Goal: Information Seeking & Learning: Check status

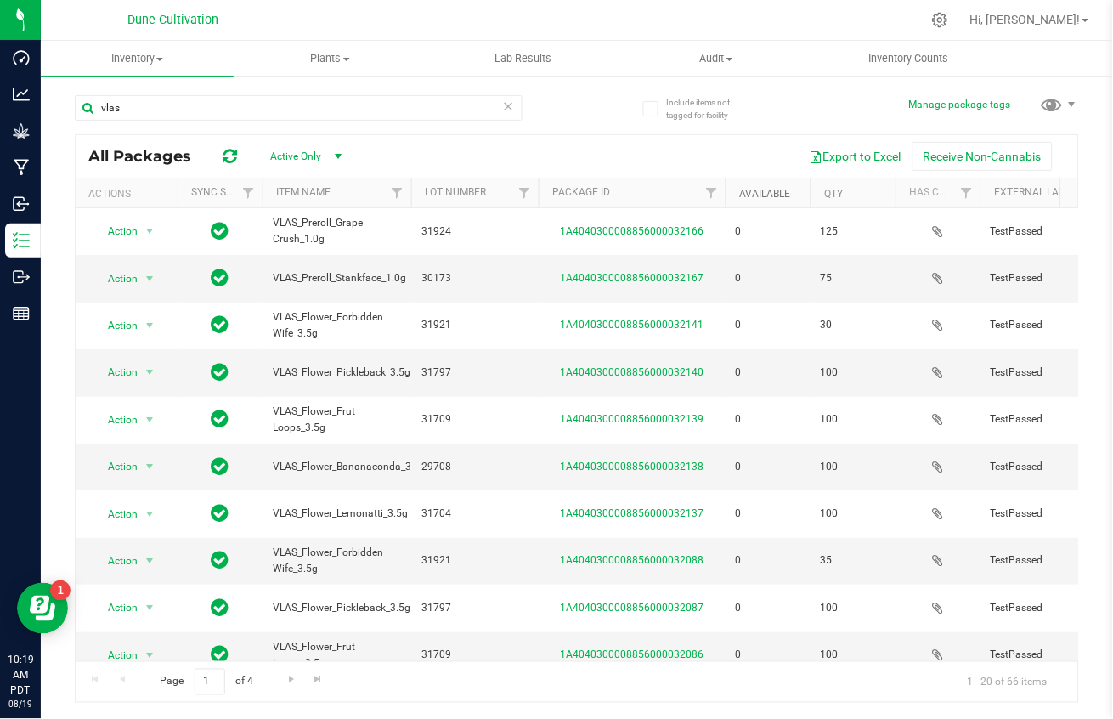
click at [757, 189] on link "Available" at bounding box center [764, 194] width 51 height 12
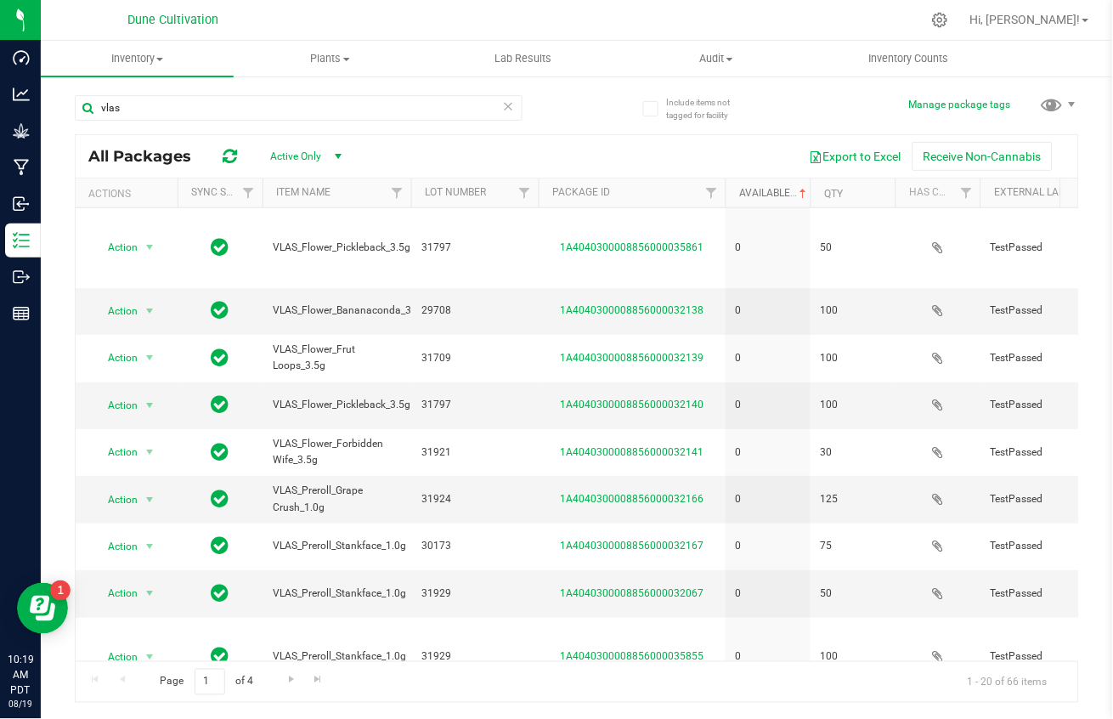
click at [759, 192] on link "Available" at bounding box center [774, 193] width 71 height 12
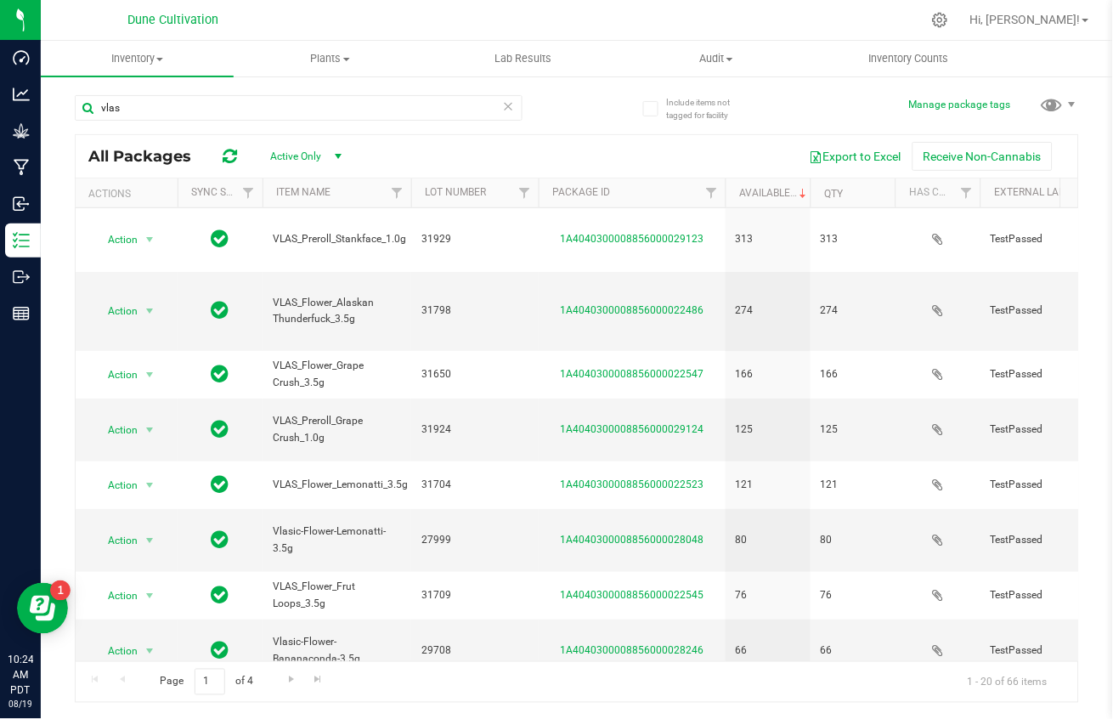
click at [565, 133] on div "vlas" at bounding box center [326, 107] width 502 height 54
click at [471, 19] on div at bounding box center [612, 19] width 617 height 33
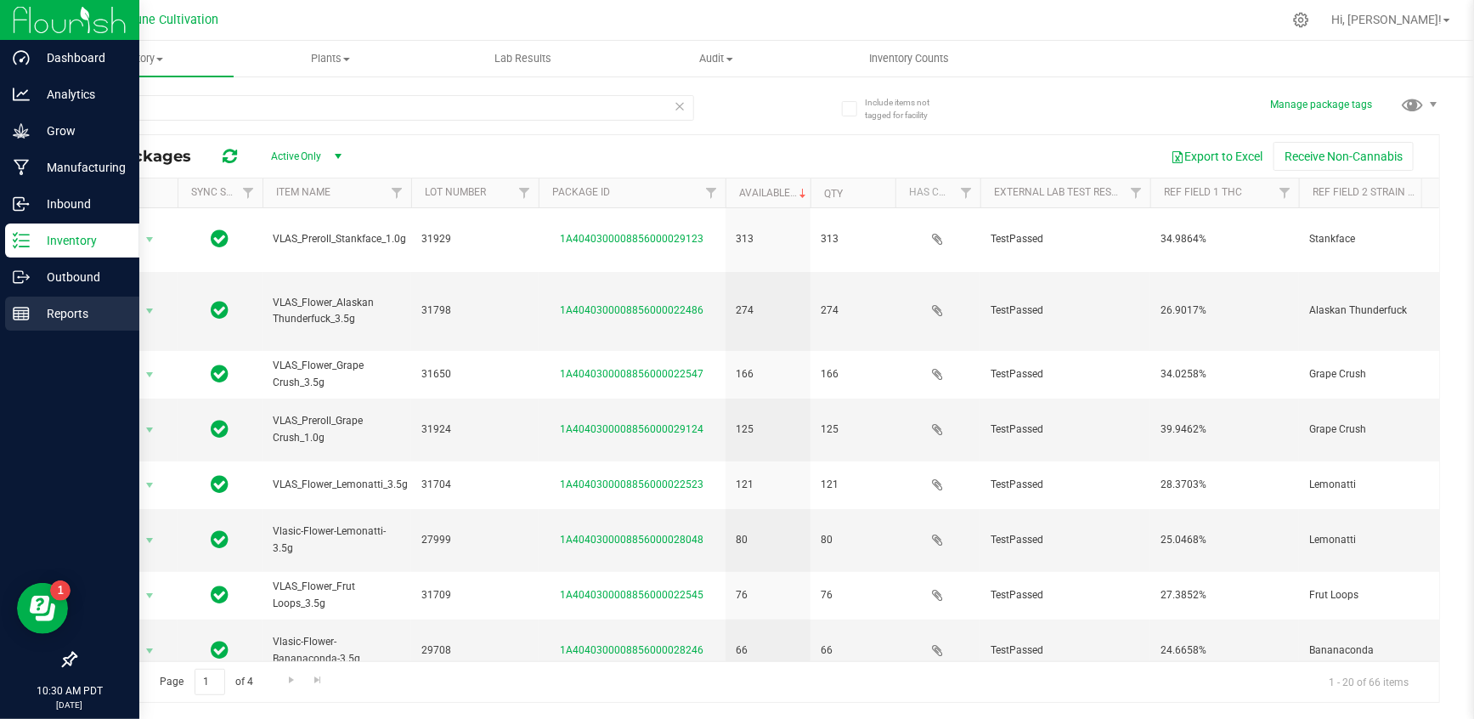
click at [71, 317] on p "Reports" at bounding box center [81, 313] width 102 height 20
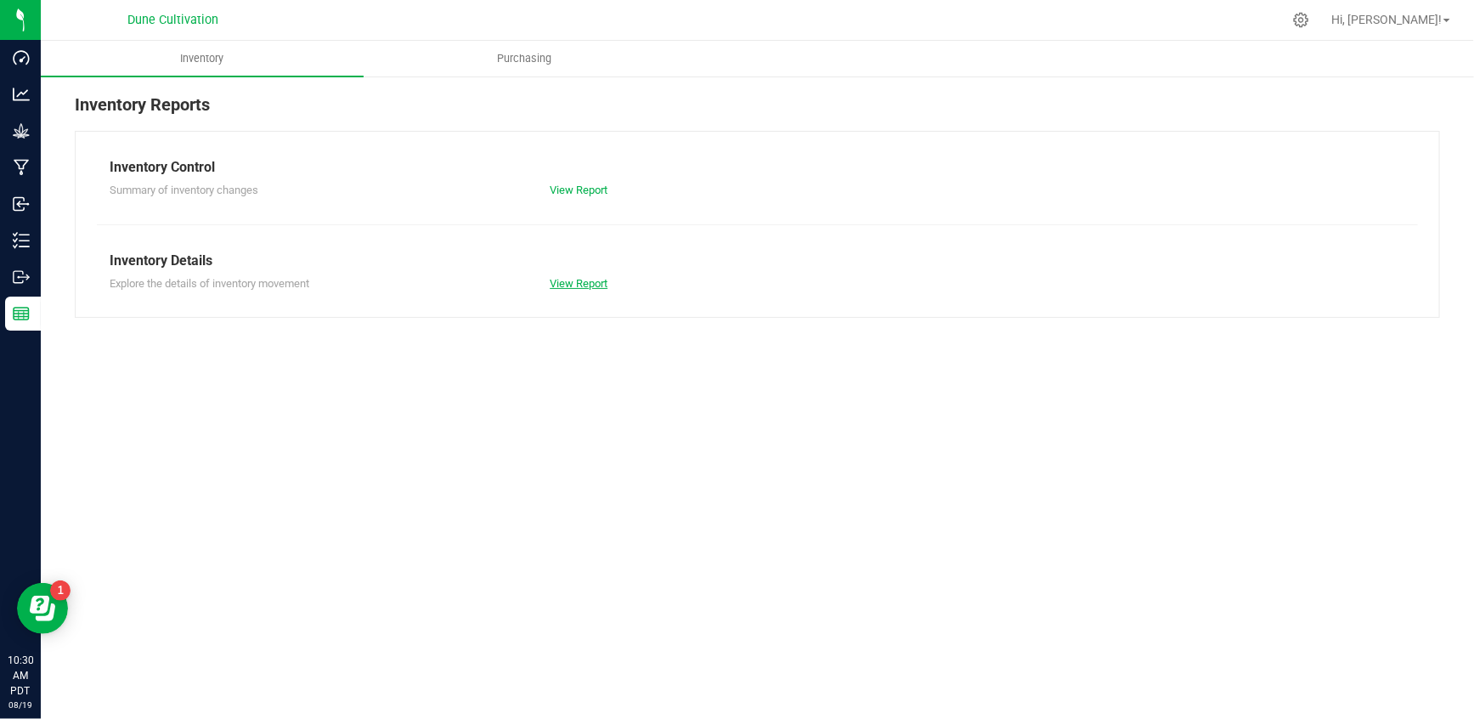
click at [568, 278] on link "View Report" at bounding box center [579, 283] width 58 height 13
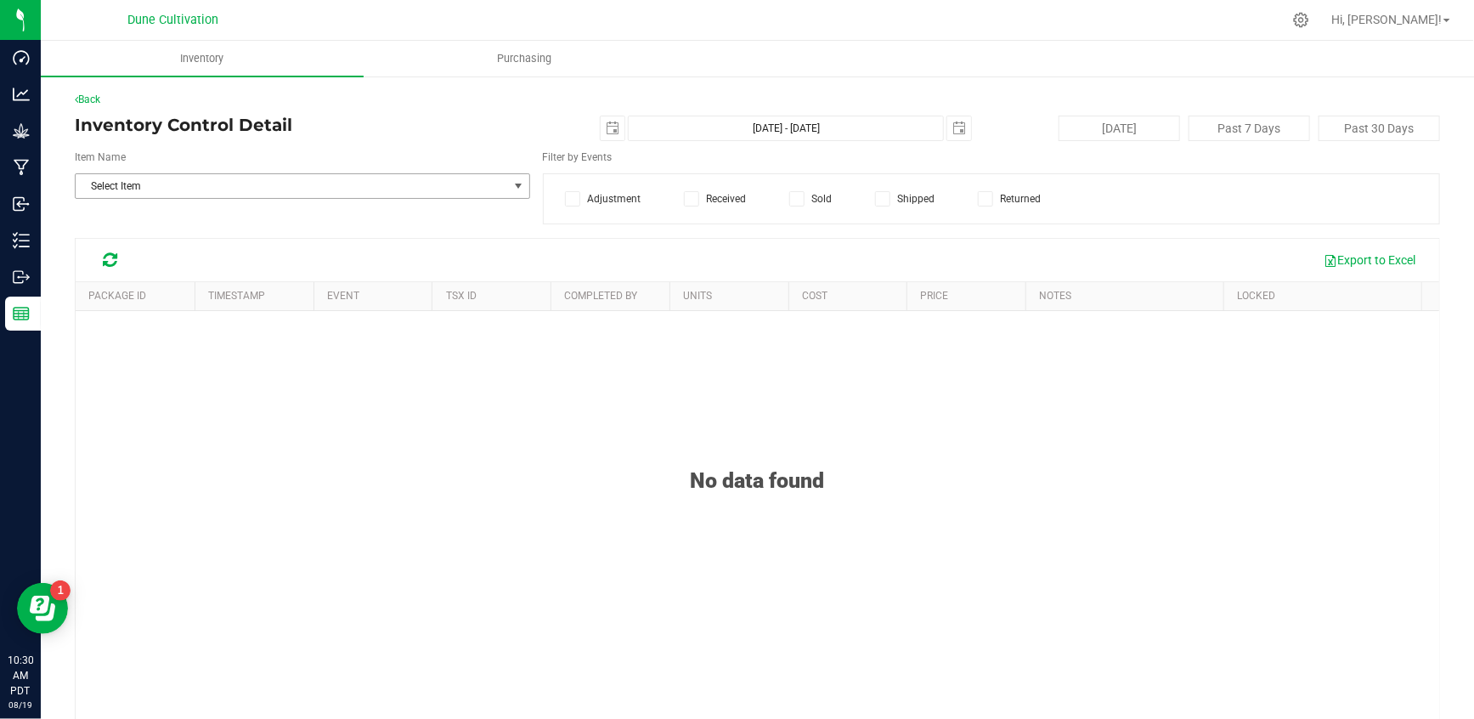
click at [247, 186] on span "Select Item" at bounding box center [292, 186] width 432 height 24
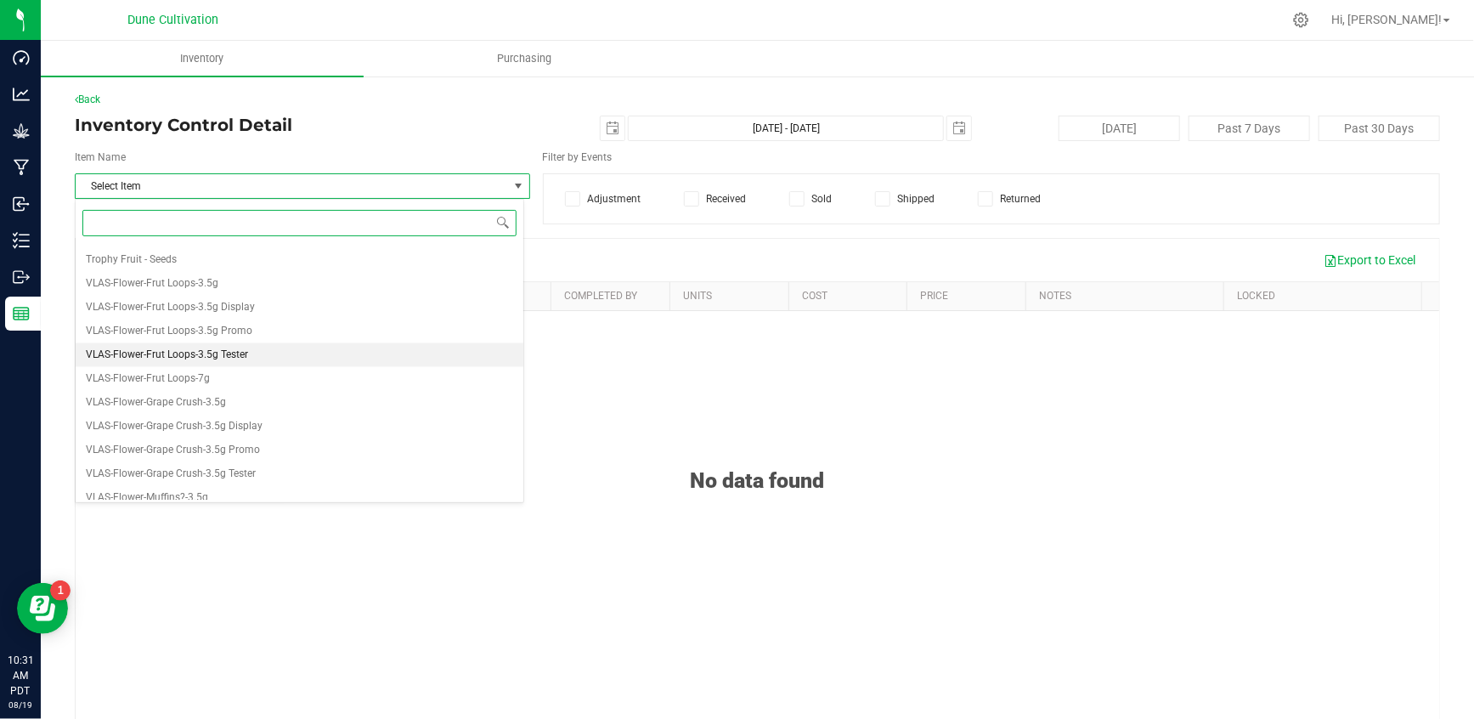
scroll to position [61645, 0]
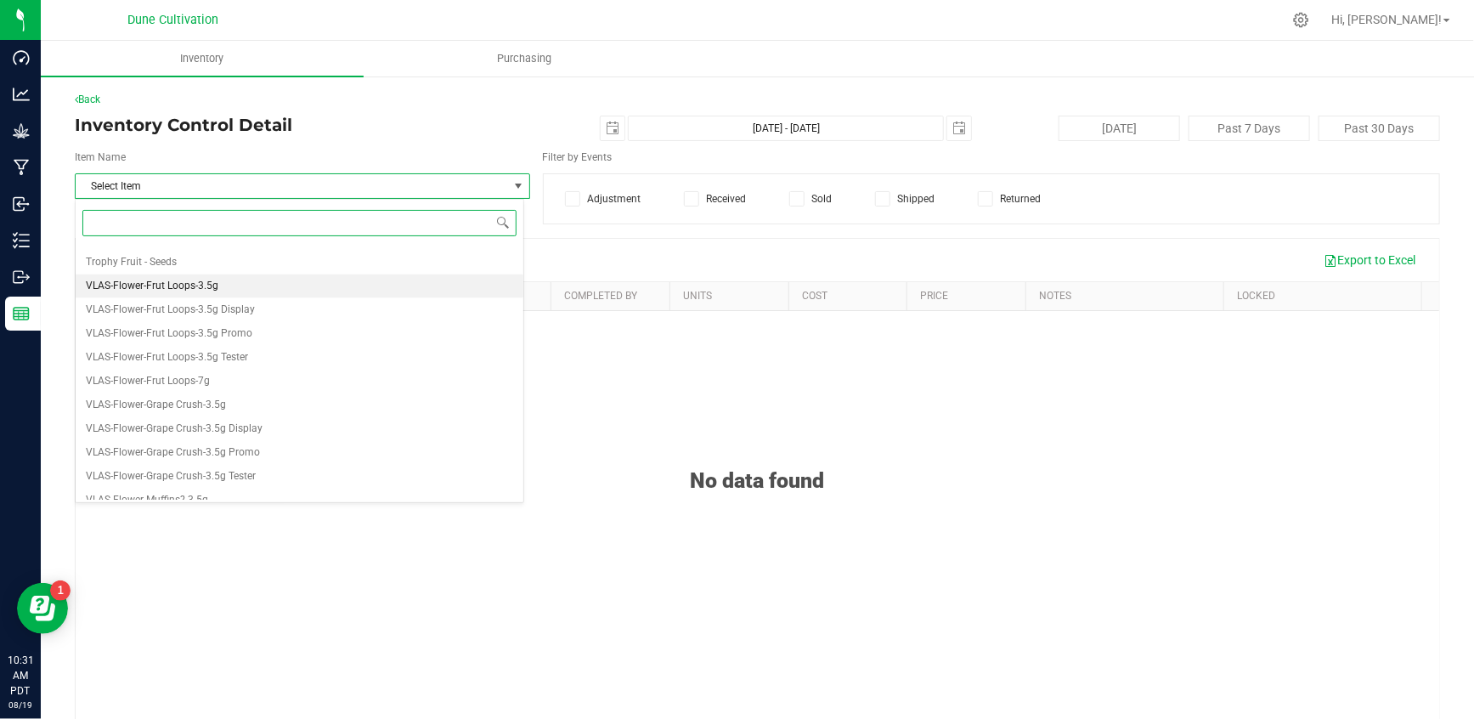
click at [228, 279] on li "VLAS-Flower-Frut Loops-3.5g" at bounding box center [300, 286] width 448 height 24
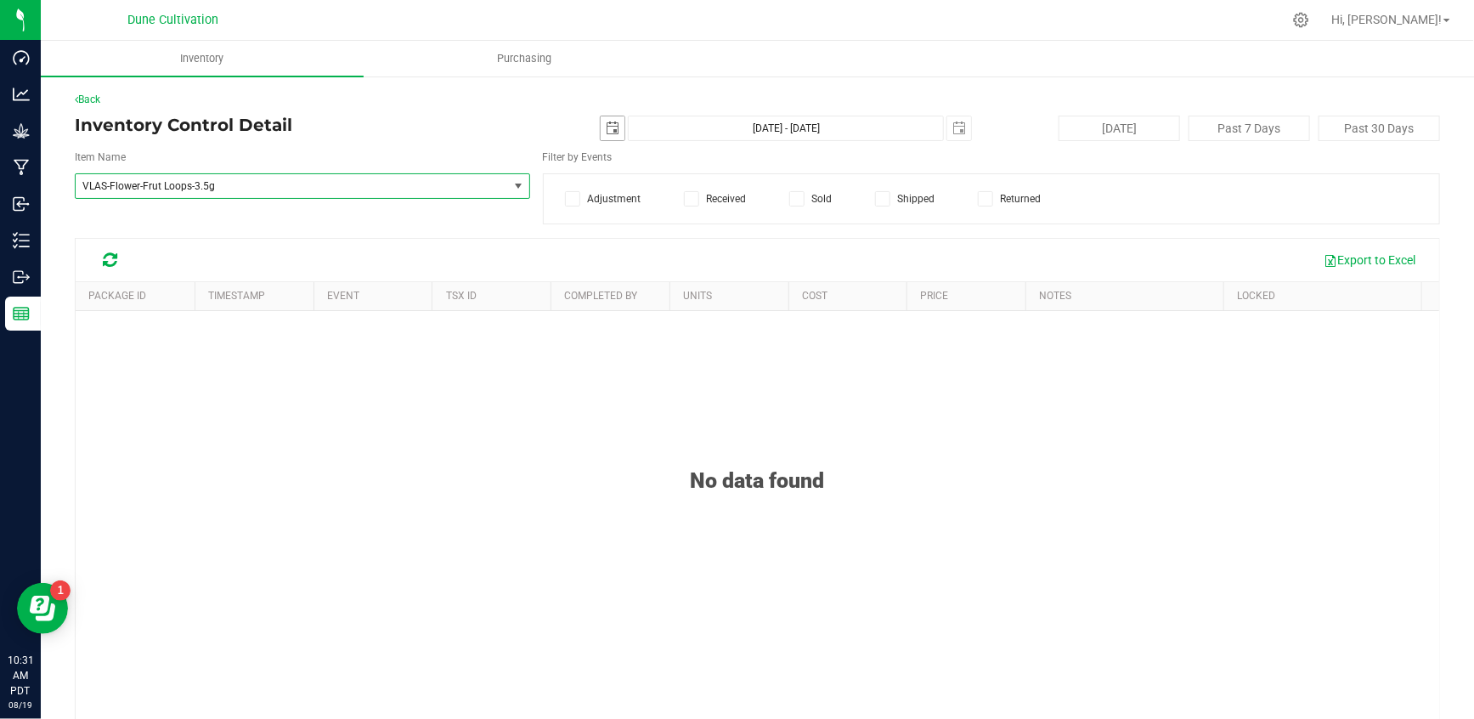
click at [606, 127] on span "select" at bounding box center [613, 128] width 14 height 14
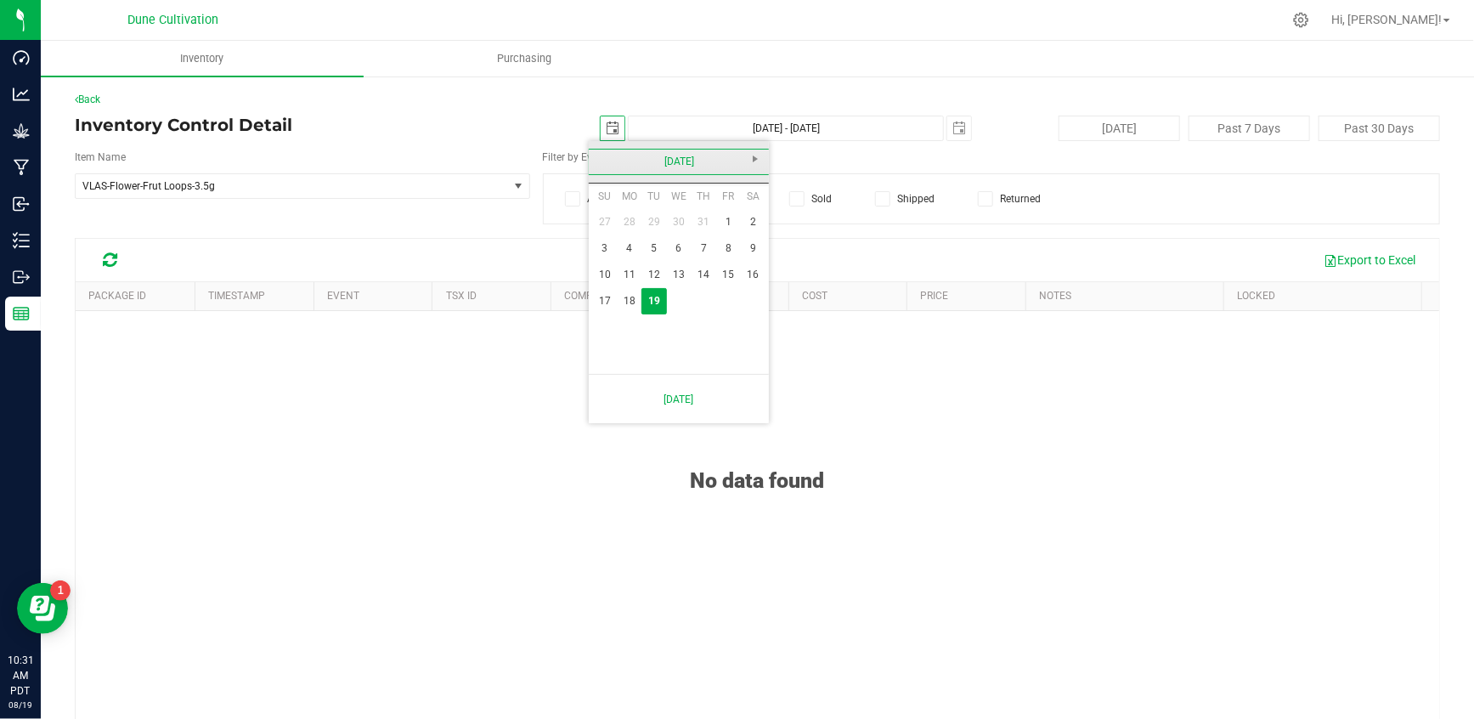
click at [603, 163] on link "[DATE]" at bounding box center [679, 162] width 183 height 26
click at [603, 163] on link "2025" at bounding box center [679, 162] width 183 height 26
click at [756, 165] on link "[DATE]-[DATE]" at bounding box center [679, 162] width 183 height 26
click at [741, 212] on link "[DATE] - [DATE]" at bounding box center [743, 207] width 43 height 43
click at [695, 260] on link "2025" at bounding box center [700, 255] width 43 height 43
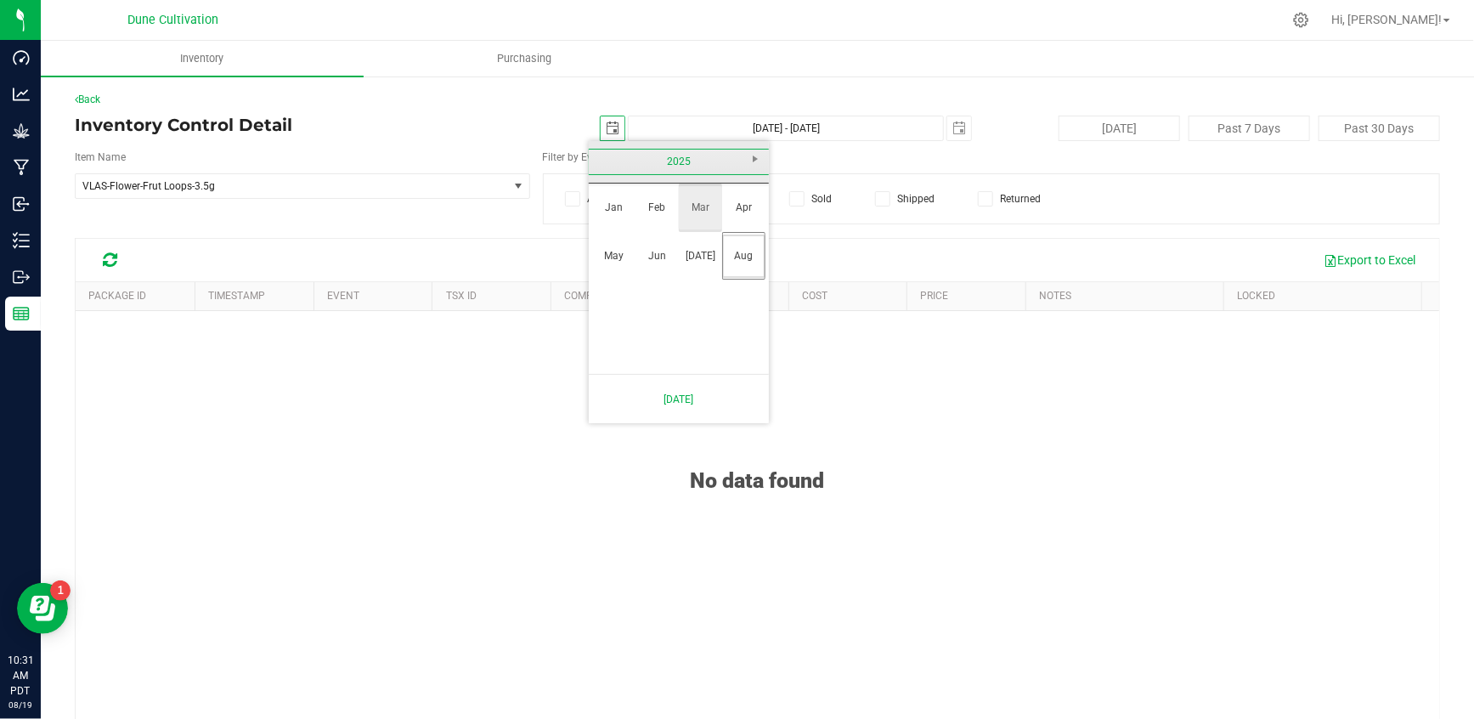
click at [693, 211] on link "Mar" at bounding box center [700, 207] width 43 height 43
click at [702, 401] on link "[DATE]" at bounding box center [678, 398] width 161 height 35
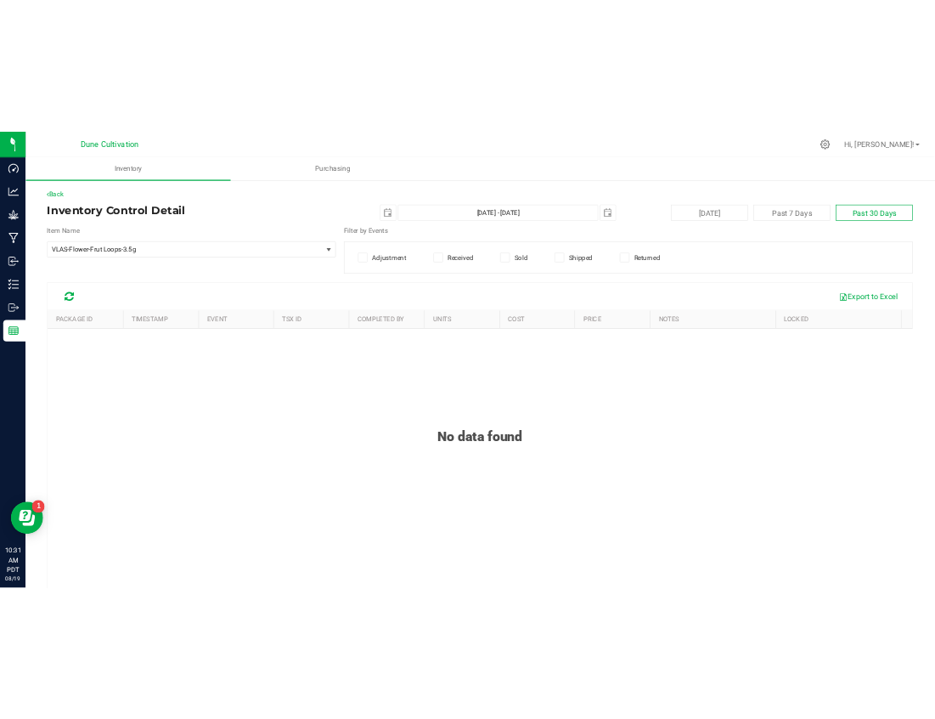
scroll to position [0, 0]
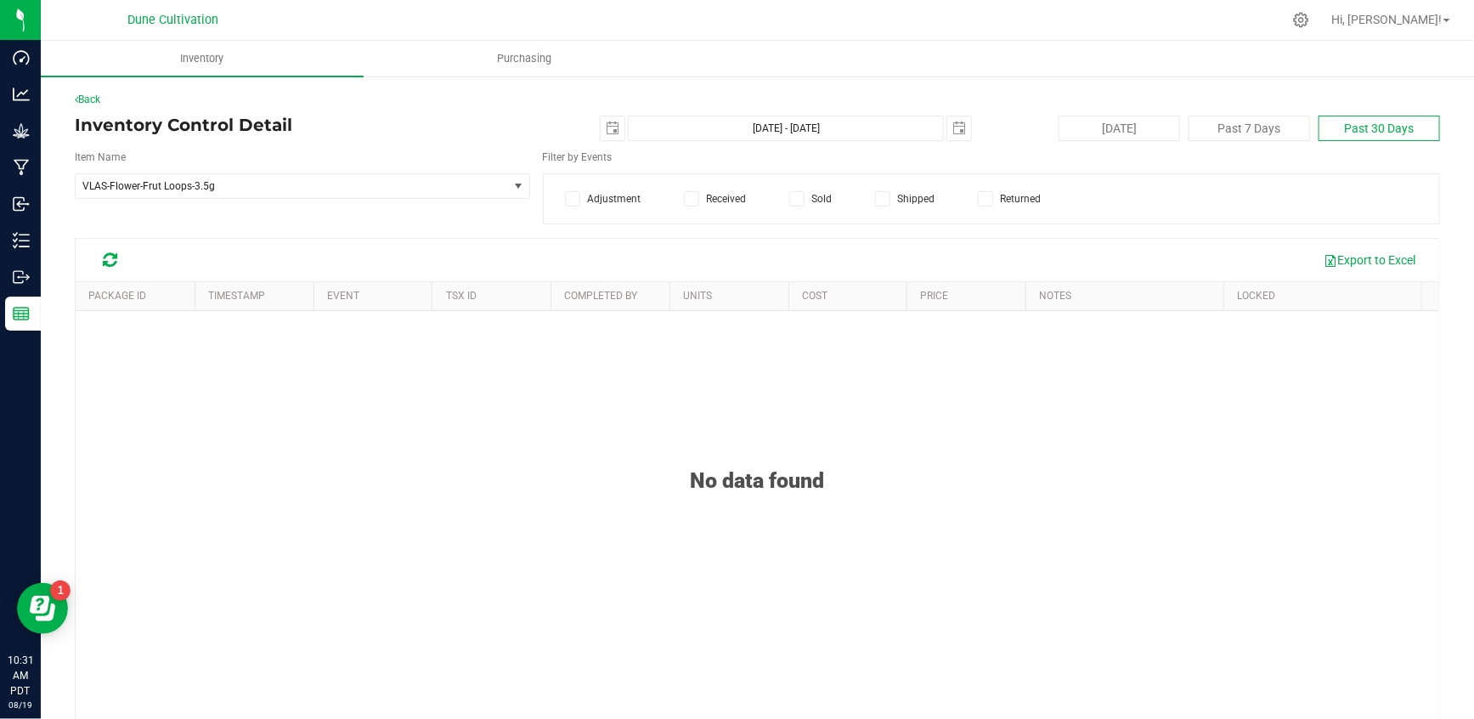
click at [1112, 127] on button "Past 30 Days" at bounding box center [1378, 128] width 121 height 25
type input "[DATE]"
type input "[DATE] - [DATE]"
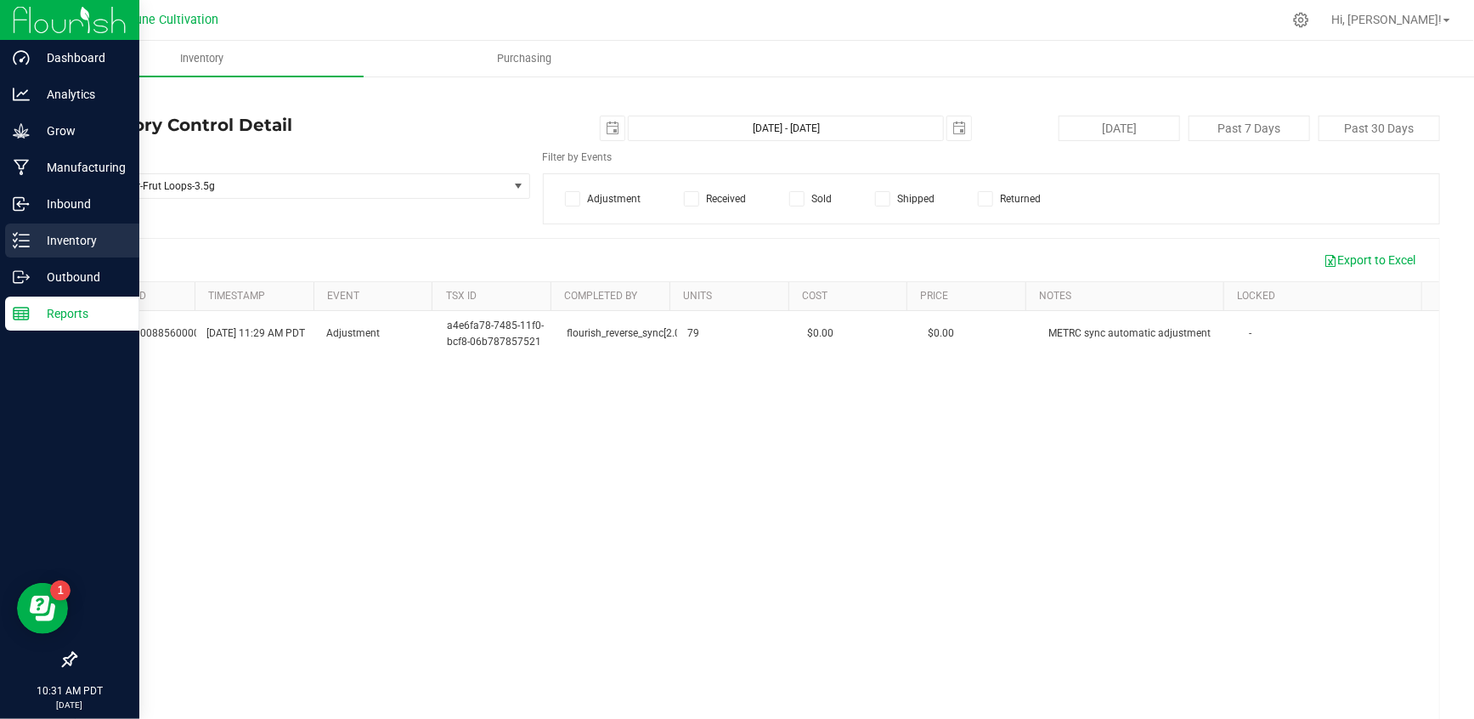
click at [42, 240] on p "Inventory" at bounding box center [81, 240] width 102 height 20
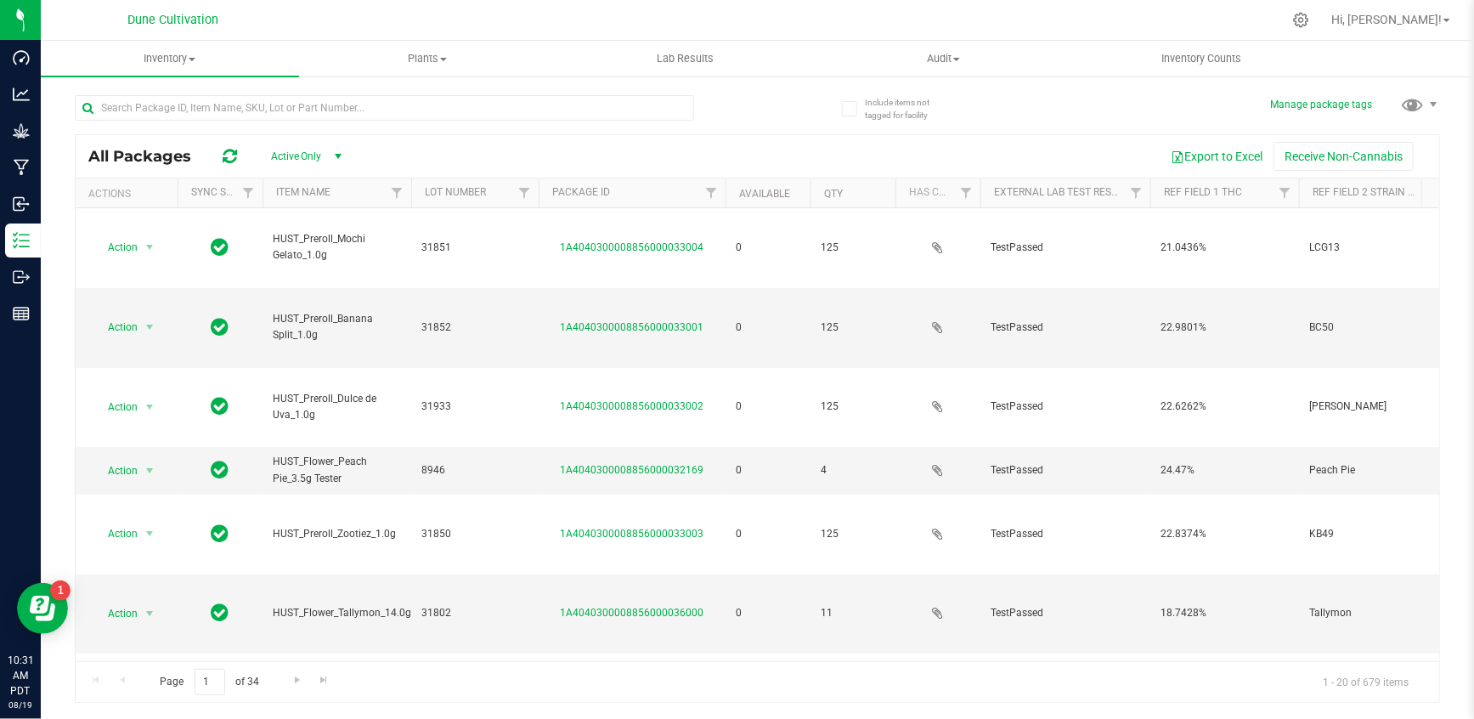
click at [688, 147] on div "Export to Excel Receive Non-Cannabis" at bounding box center [894, 156] width 1064 height 29
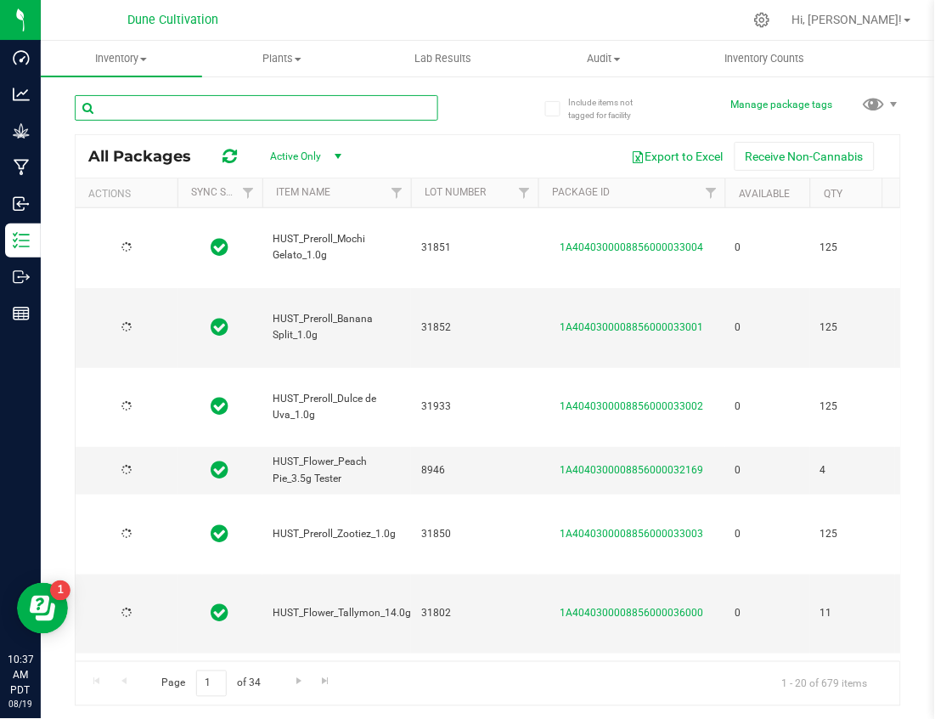
click at [250, 100] on input "text" at bounding box center [257, 107] width 364 height 25
type input "vlas"
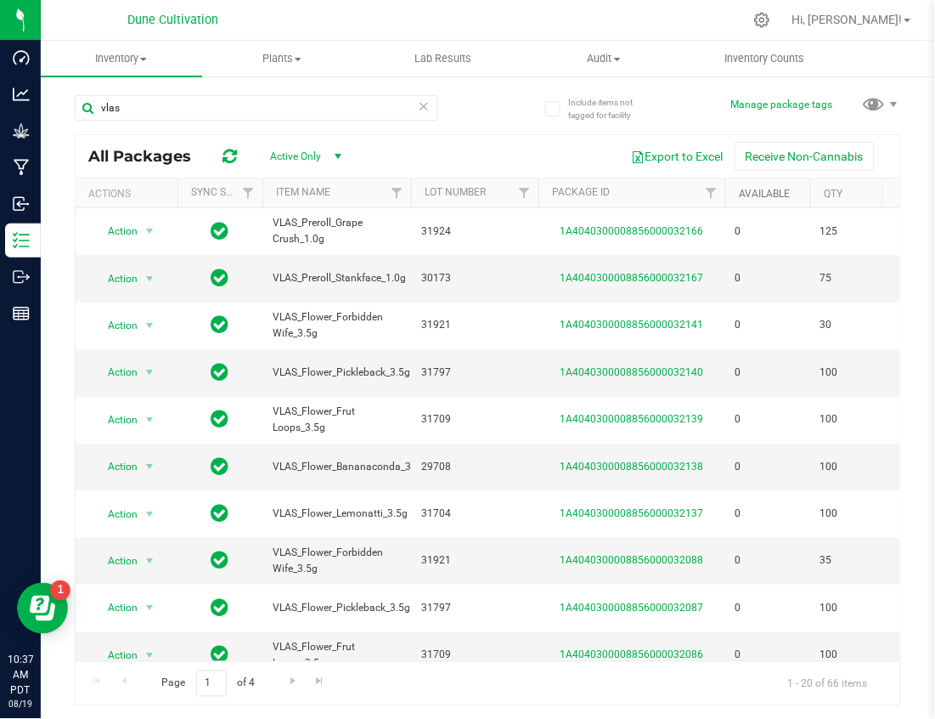
click at [759, 192] on link "Available" at bounding box center [764, 194] width 51 height 12
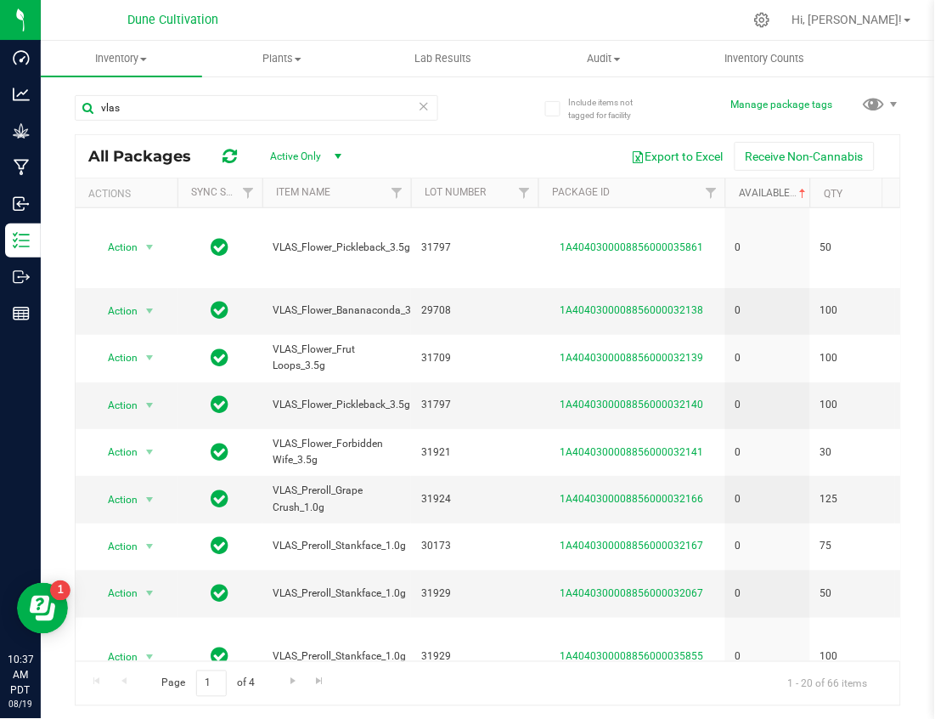
click at [753, 190] on link "Available" at bounding box center [774, 193] width 71 height 12
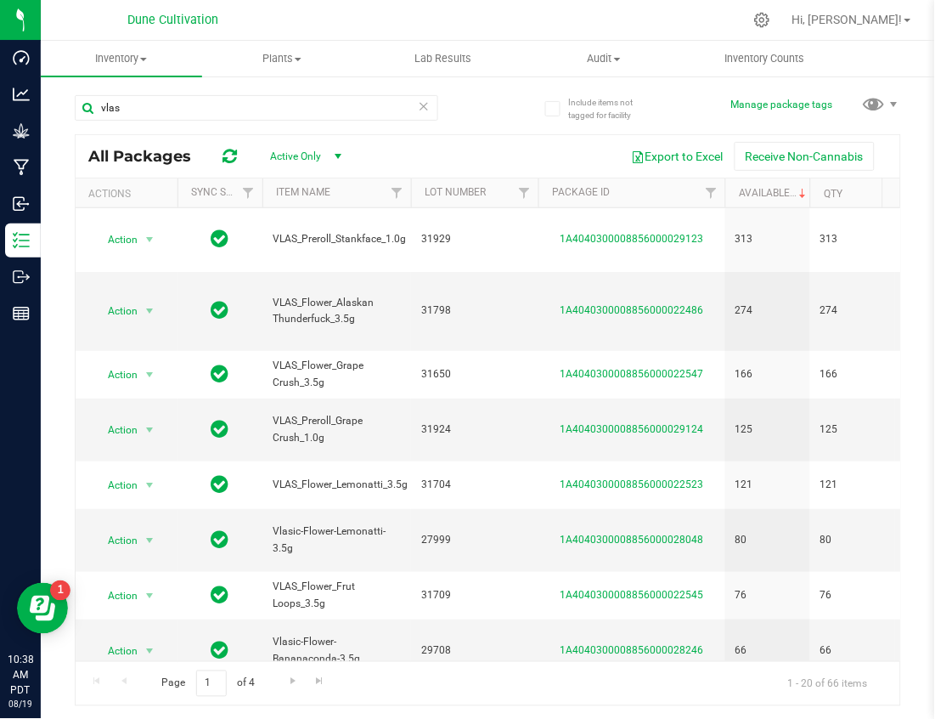
click at [924, 420] on div "Include items not tagged for facility Manage package tags vlas All Packages Act…" at bounding box center [488, 334] width 894 height 518
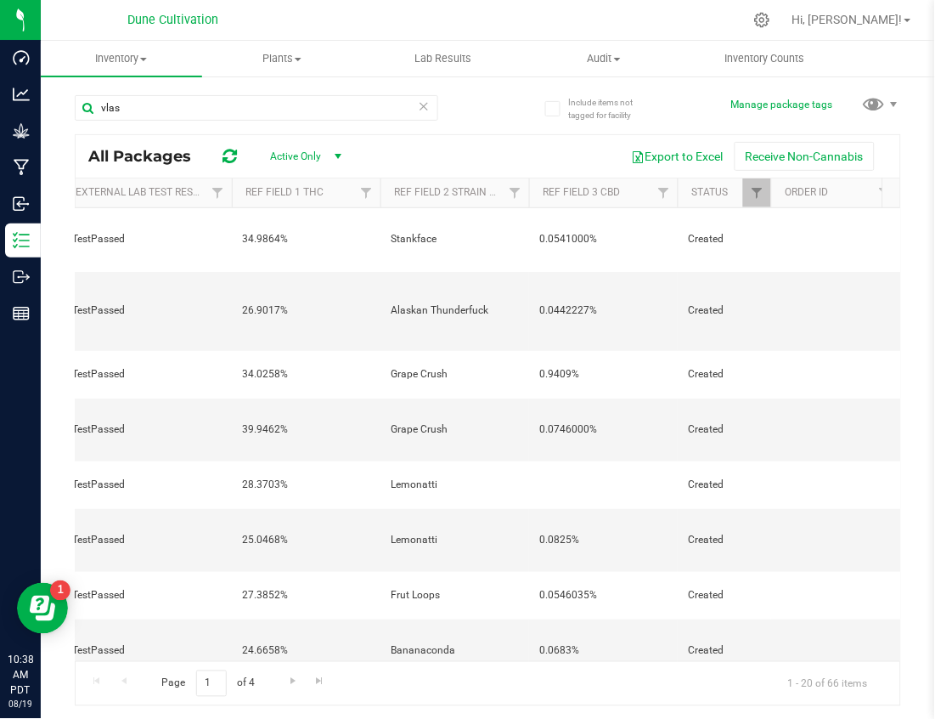
scroll to position [0, 1014]
